Goal: Check status: Check status

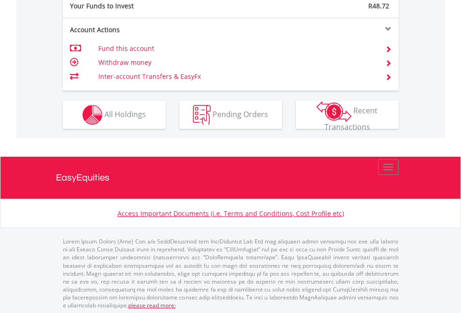
scroll to position [931, 0]
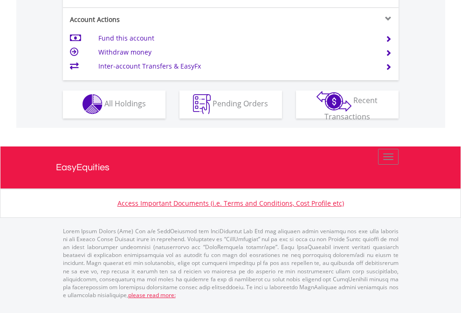
scroll to position [872, 0]
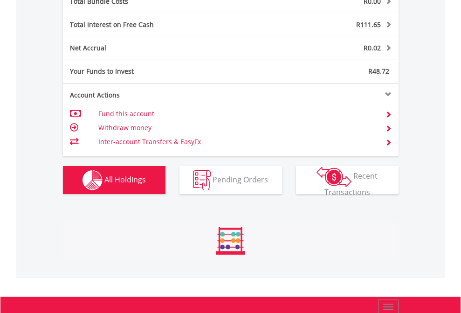
scroll to position [89, 146]
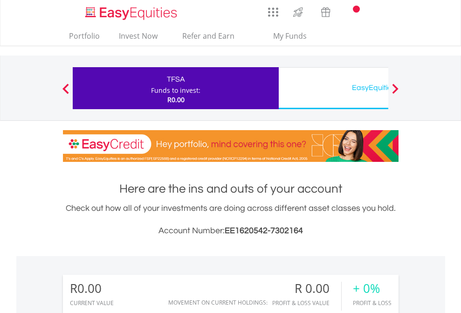
scroll to position [693, 0]
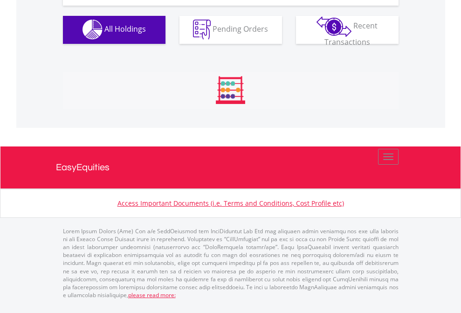
scroll to position [923, 0]
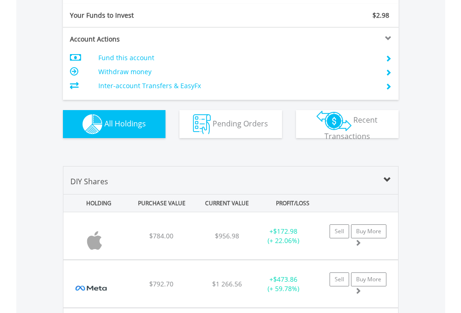
scroll to position [1037, 0]
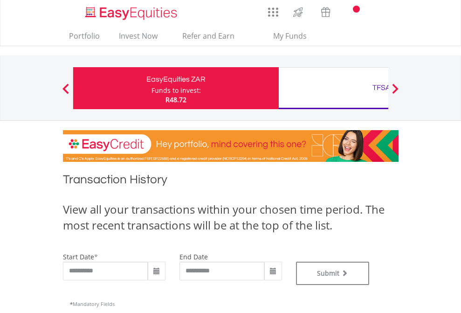
scroll to position [378, 0]
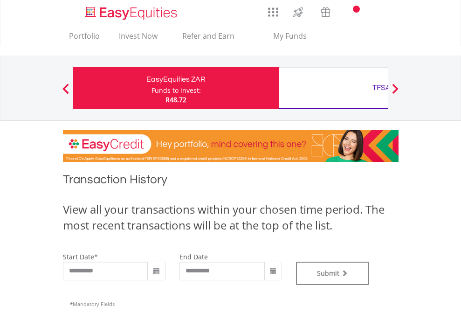
click at [333, 88] on div "TFSA" at bounding box center [381, 87] width 194 height 13
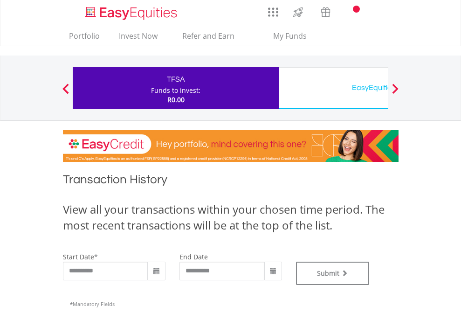
type input "**********"
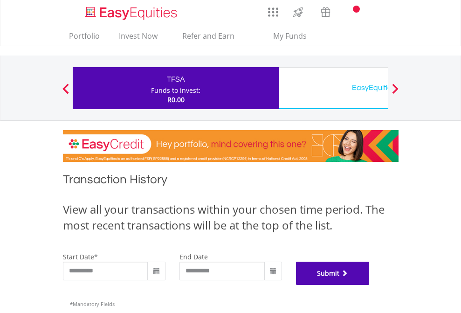
click at [370, 285] on button "Submit" at bounding box center [333, 272] width 74 height 23
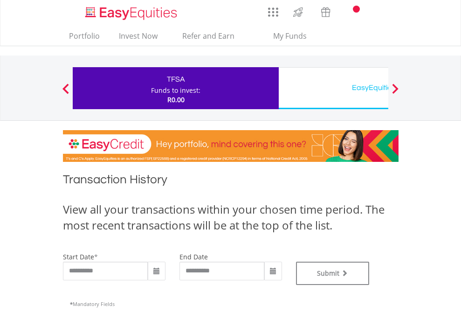
click at [333, 88] on div "EasyEquities USD" at bounding box center [381, 87] width 194 height 13
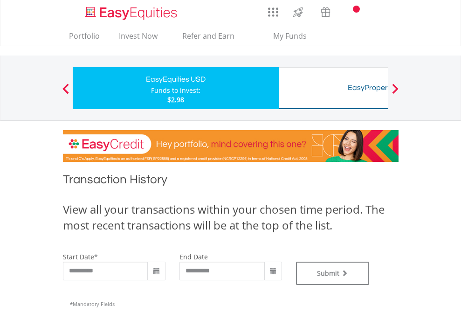
type input "**********"
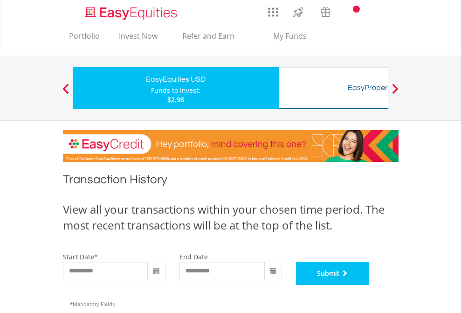
click at [370, 285] on button "Submit" at bounding box center [333, 272] width 74 height 23
